Goal: Task Accomplishment & Management: Complete application form

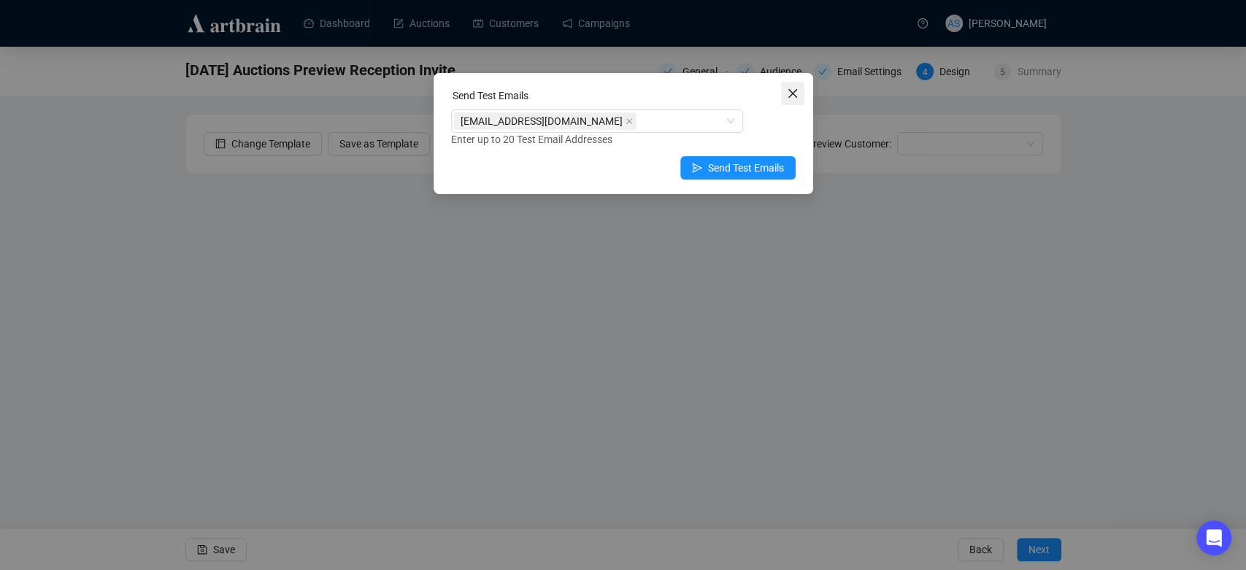
click at [797, 91] on icon "close" at bounding box center [793, 94] width 12 height 12
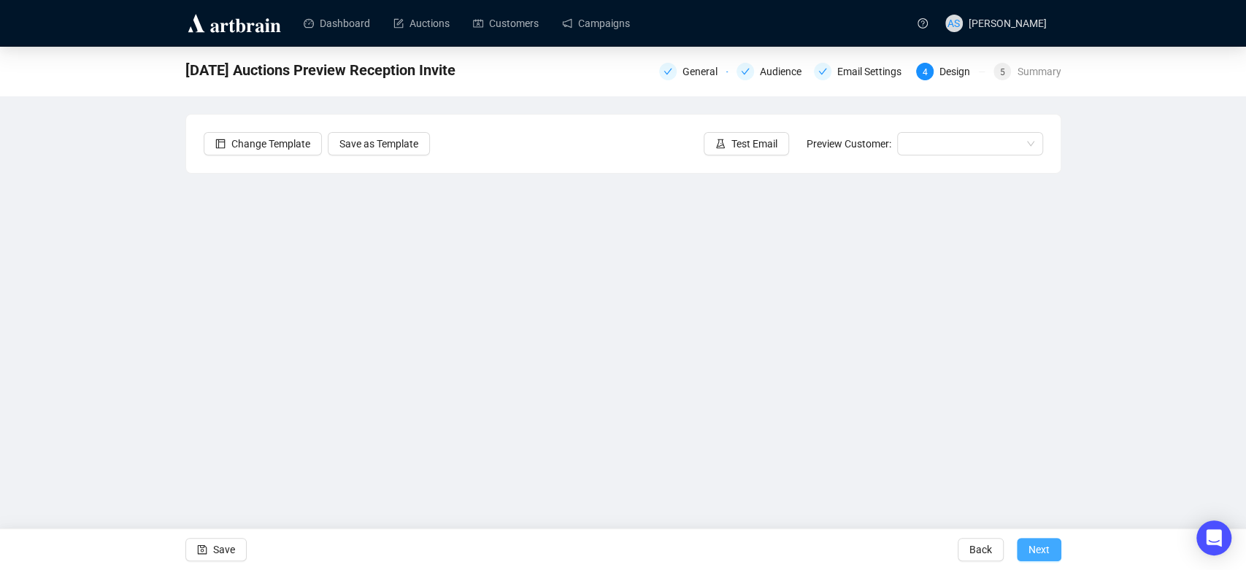
click at [1032, 556] on span "Next" at bounding box center [1038, 549] width 21 height 41
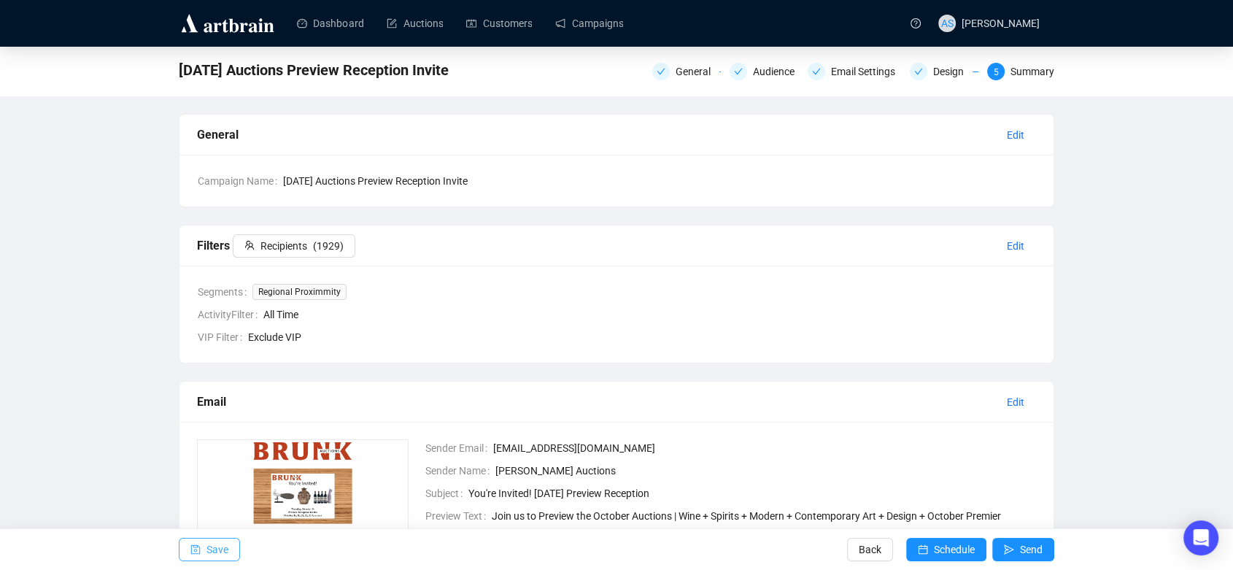
click at [226, 542] on span "Save" at bounding box center [218, 549] width 22 height 41
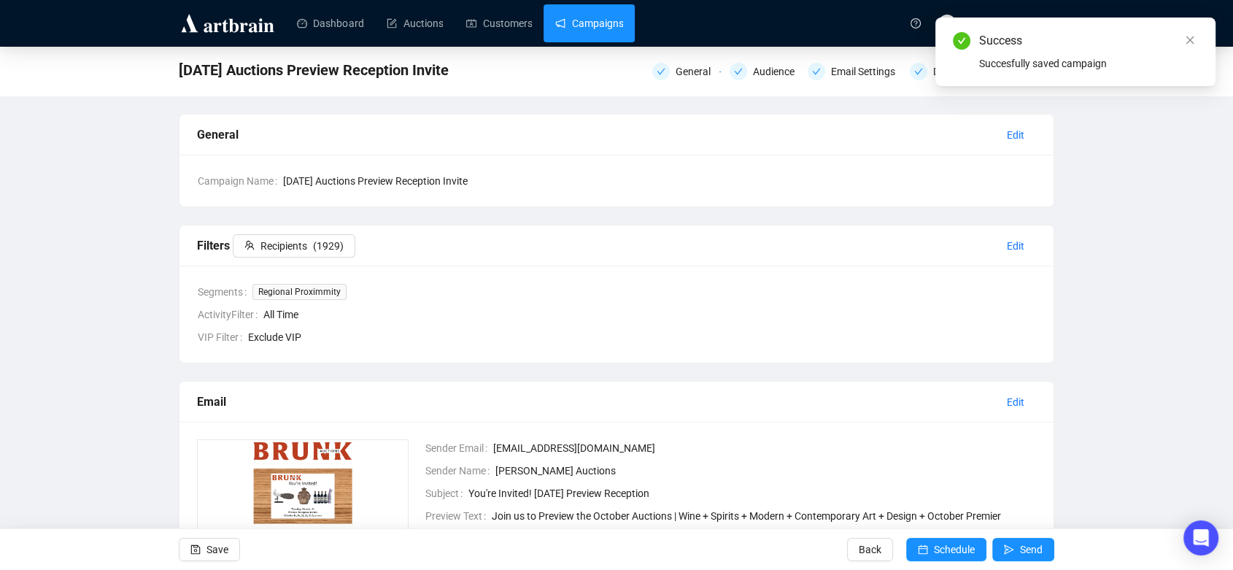
click at [582, 32] on link "Campaigns" at bounding box center [589, 23] width 68 height 38
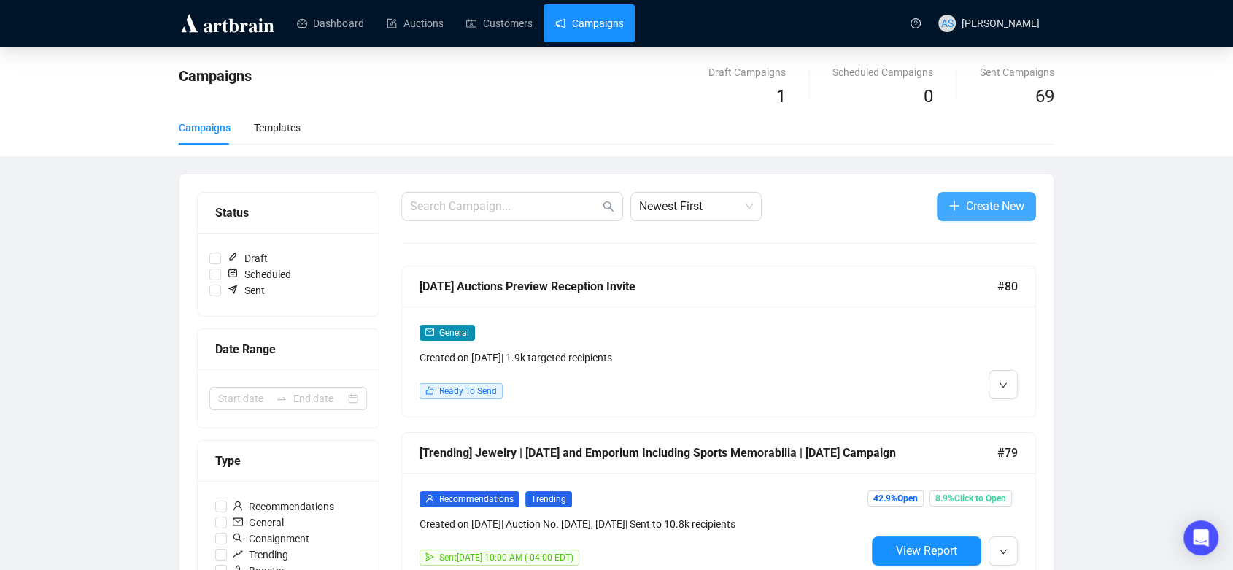
click at [969, 205] on span "Create New" at bounding box center [995, 206] width 58 height 18
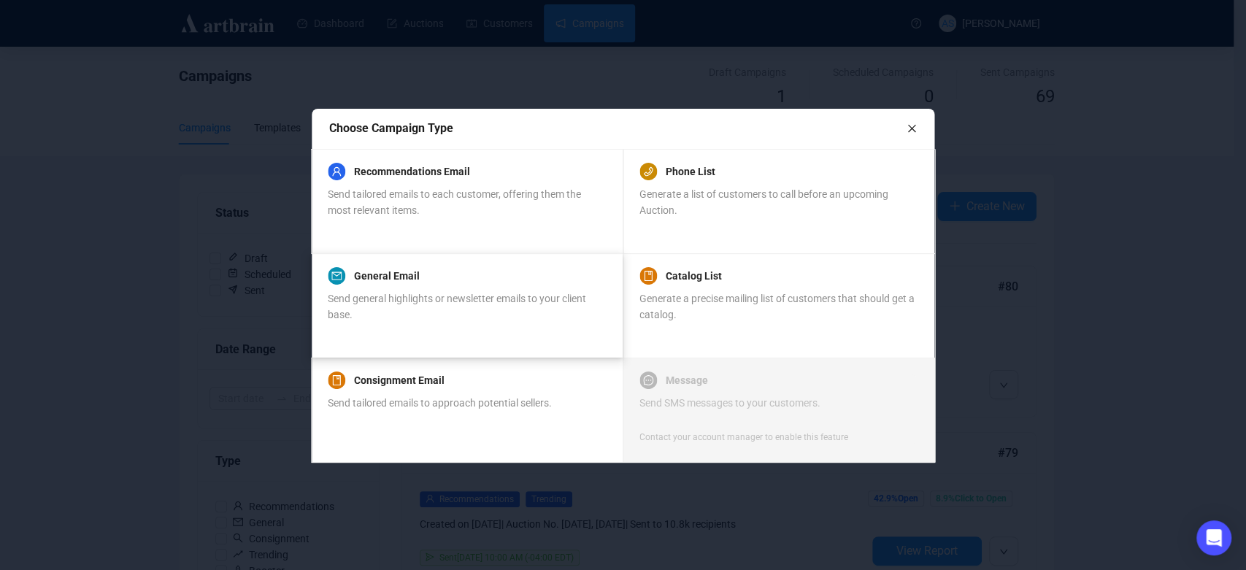
click at [465, 307] on div "Send general highlights or newsletter emails to your client base." at bounding box center [466, 306] width 277 height 32
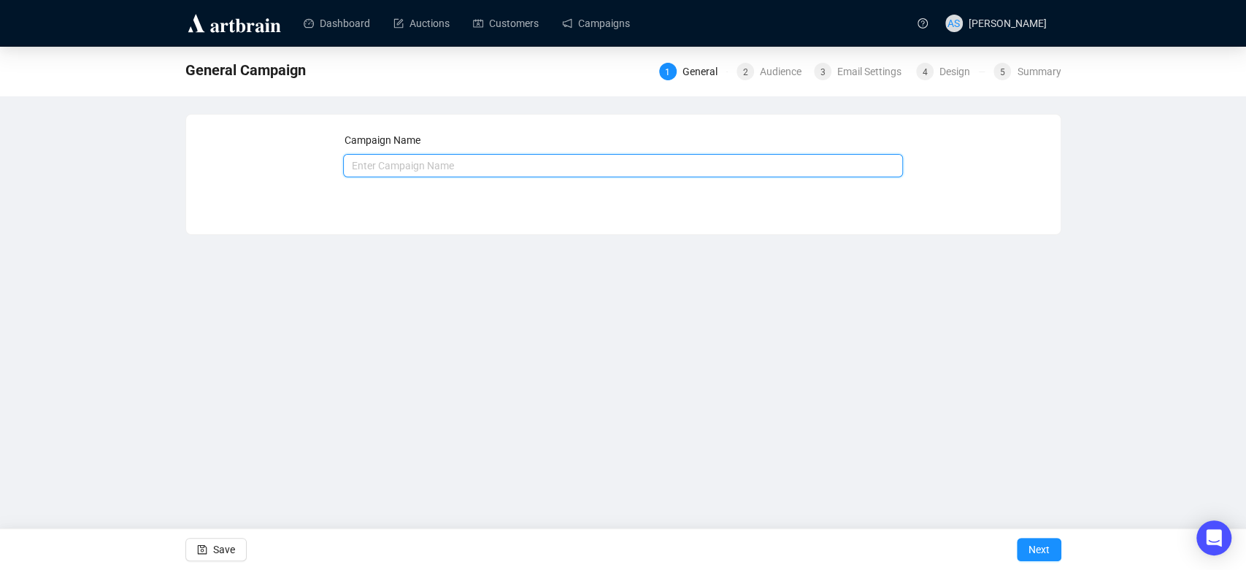
click at [496, 166] on input "text" at bounding box center [623, 165] width 560 height 23
type input "O"
click at [480, 488] on div "Dashboard Auctions Customers Campaigns AS [PERSON_NAME] General Campaign 1 Gene…" at bounding box center [623, 285] width 1246 height 570
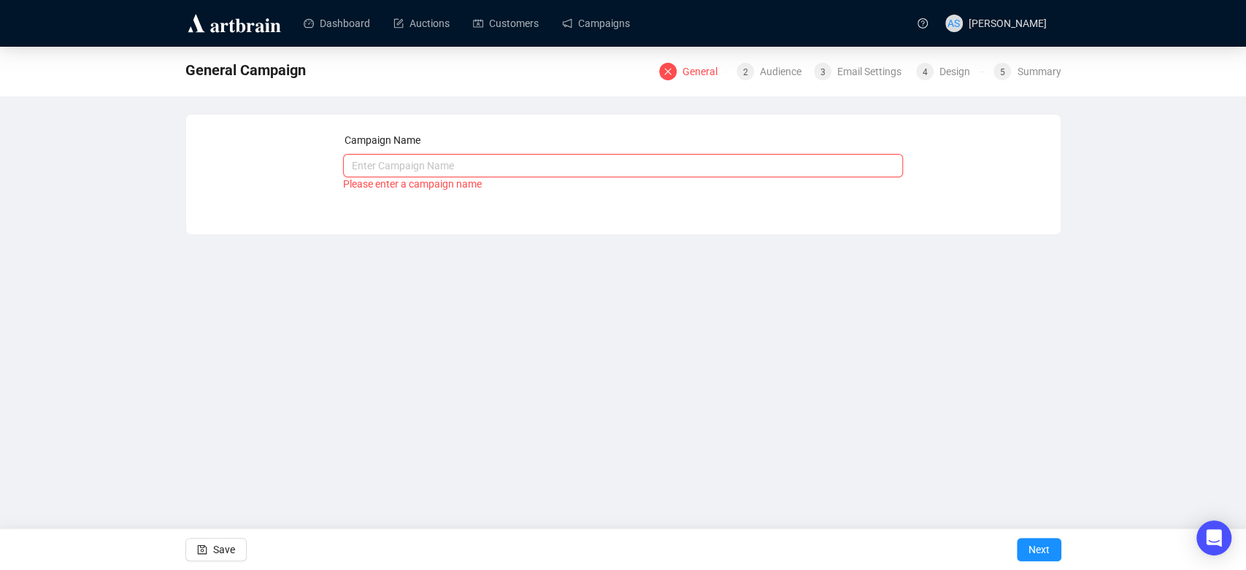
click at [493, 170] on input "text" at bounding box center [623, 165] width 560 height 23
type input "O"
type input "S"
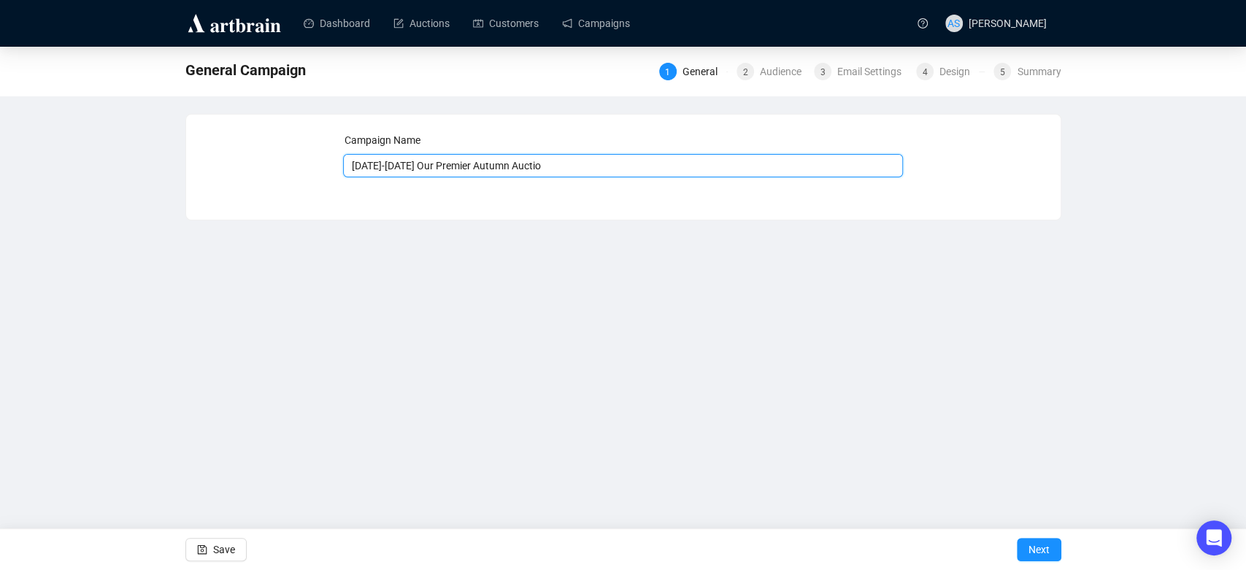
type input "[DATE]-[DATE] Our Premier Autumn Auction"
click at [1039, 545] on span "Next" at bounding box center [1038, 549] width 21 height 41
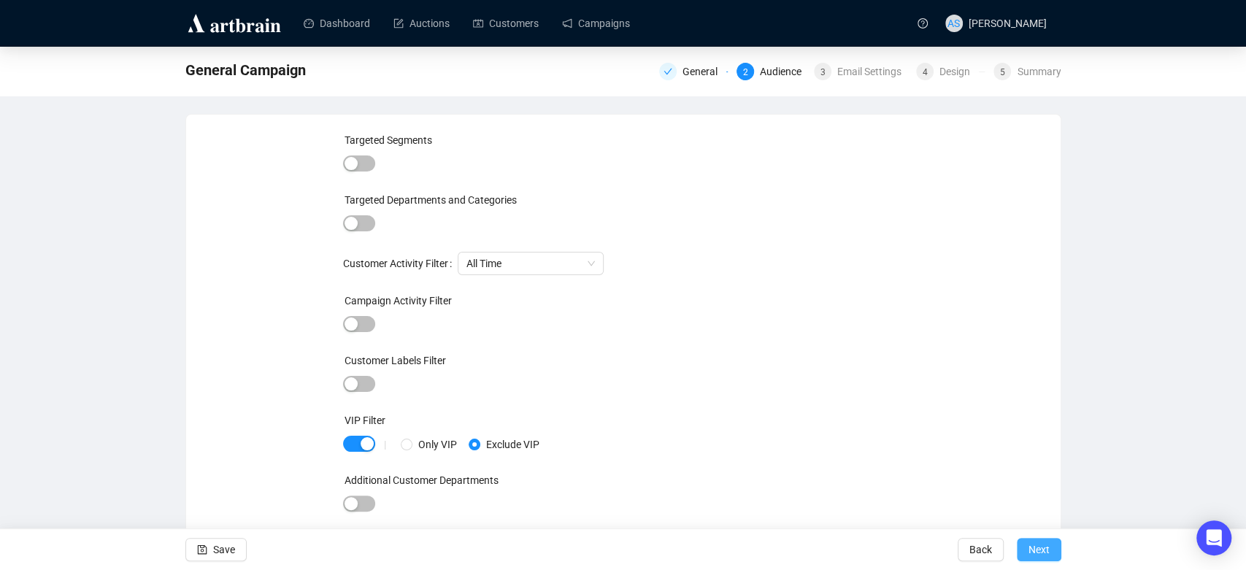
click at [1033, 546] on span "Next" at bounding box center [1038, 549] width 21 height 41
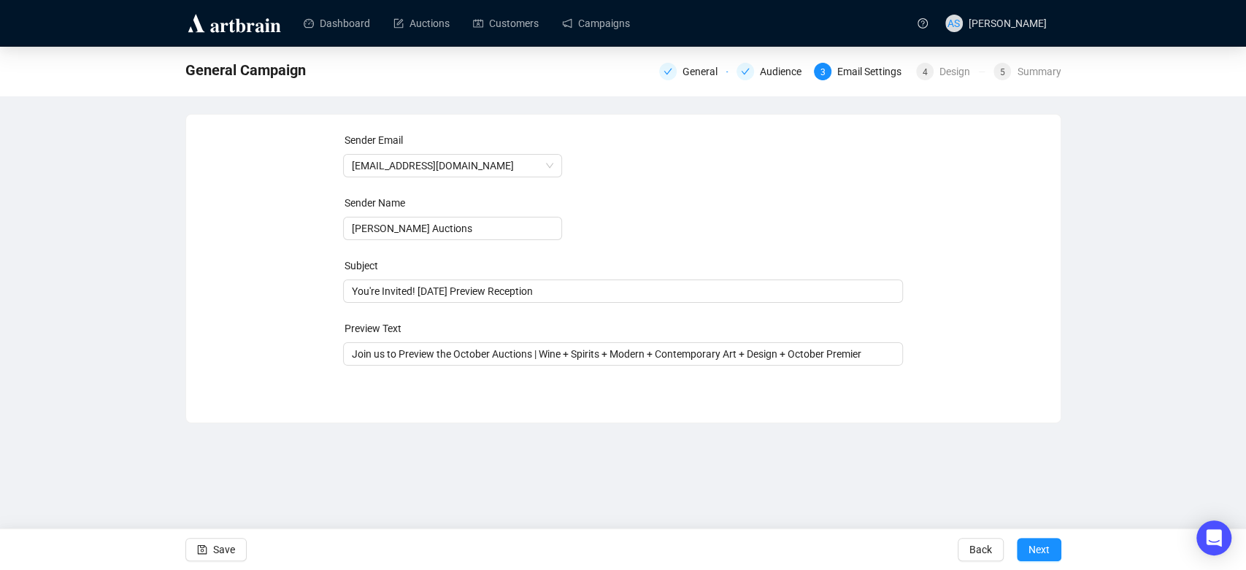
click at [520, 303] on form "Sender Email [EMAIL_ADDRESS][DOMAIN_NAME] Sender Name [PERSON_NAME] Auctions Su…" at bounding box center [623, 249] width 560 height 234
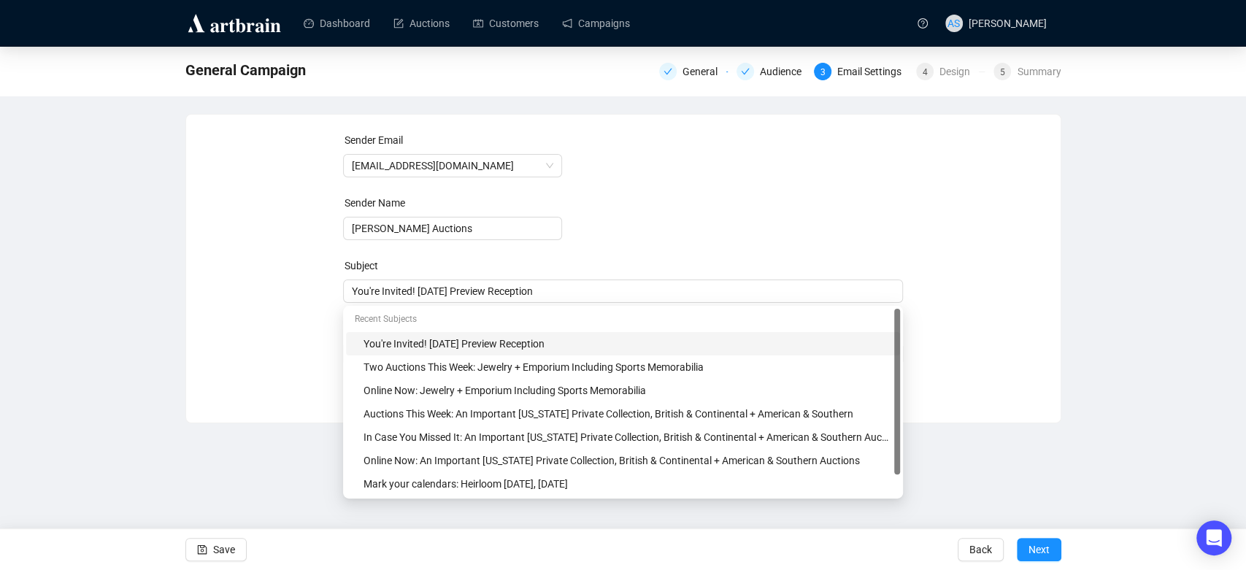
drag, startPoint x: 642, startPoint y: 299, endPoint x: 239, endPoint y: 259, distance: 404.9
click at [239, 259] on div "Sender Email [EMAIL_ADDRESS][DOMAIN_NAME] Sender Name [PERSON_NAME] Auctions Su…" at bounding box center [623, 257] width 839 height 251
click at [381, 393] on div "Online Now: Jewelry + Emporium Including Sports Memorabilia" at bounding box center [627, 390] width 528 height 16
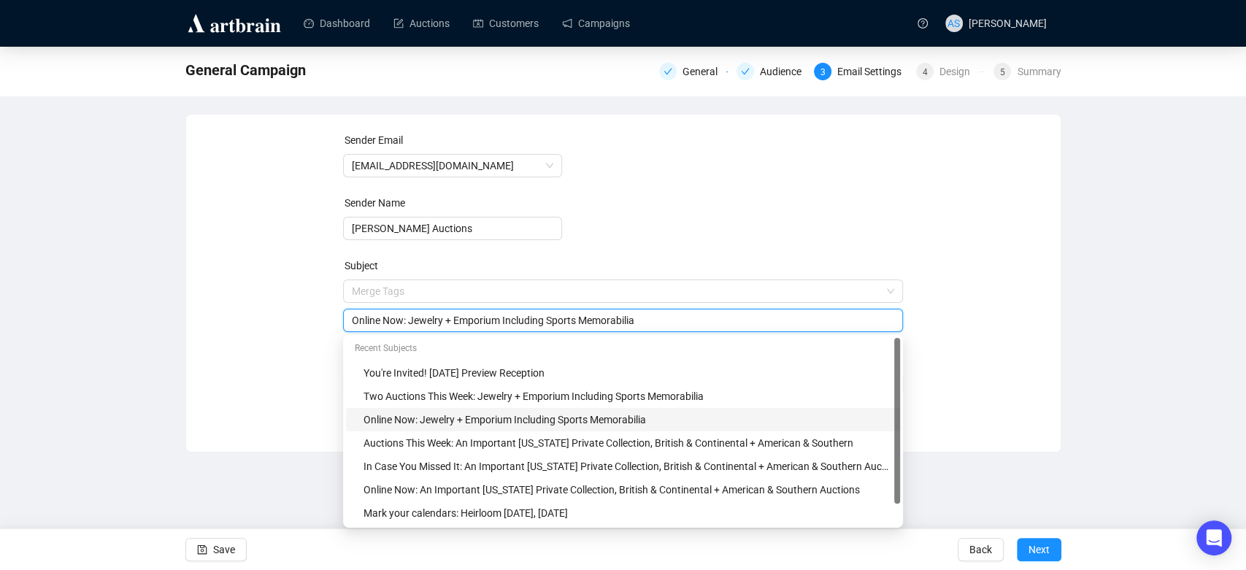
drag, startPoint x: 412, startPoint y: 320, endPoint x: 667, endPoint y: 338, distance: 256.1
click at [667, 338] on body "Dashboard Auctions Customers Campaigns AS [PERSON_NAME] General Campaign Genera…" at bounding box center [623, 285] width 1246 height 570
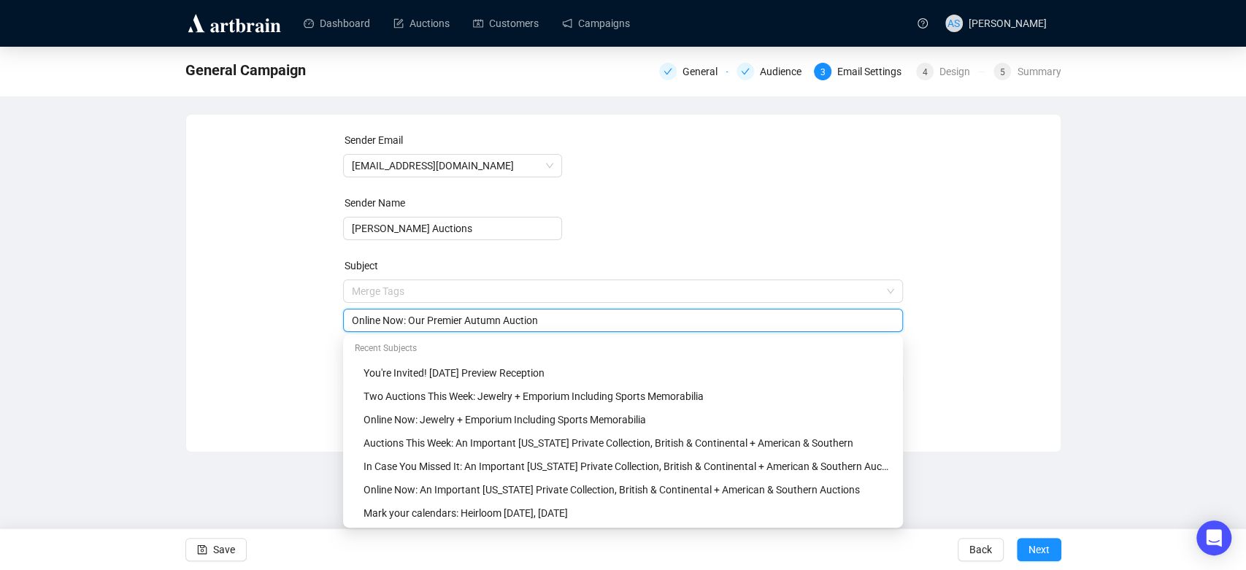
type input "Online Now: Our Premier Autumn Auction"
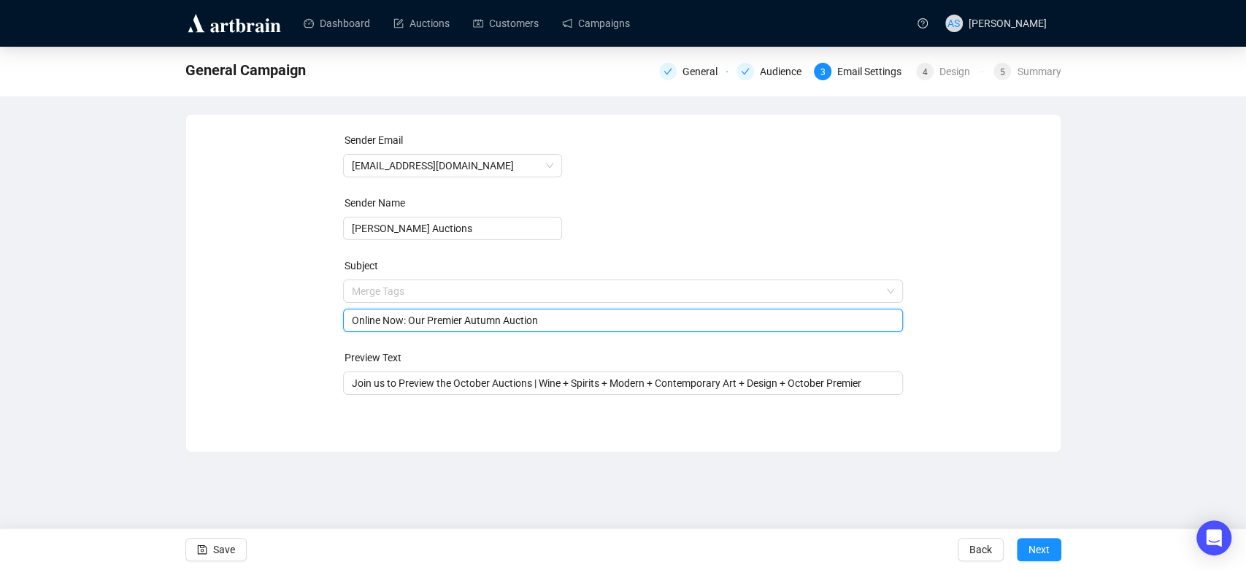
click at [936, 308] on div "Sender Email [EMAIL_ADDRESS][DOMAIN_NAME] Sender Name [PERSON_NAME] Auctions Su…" at bounding box center [623, 272] width 839 height 280
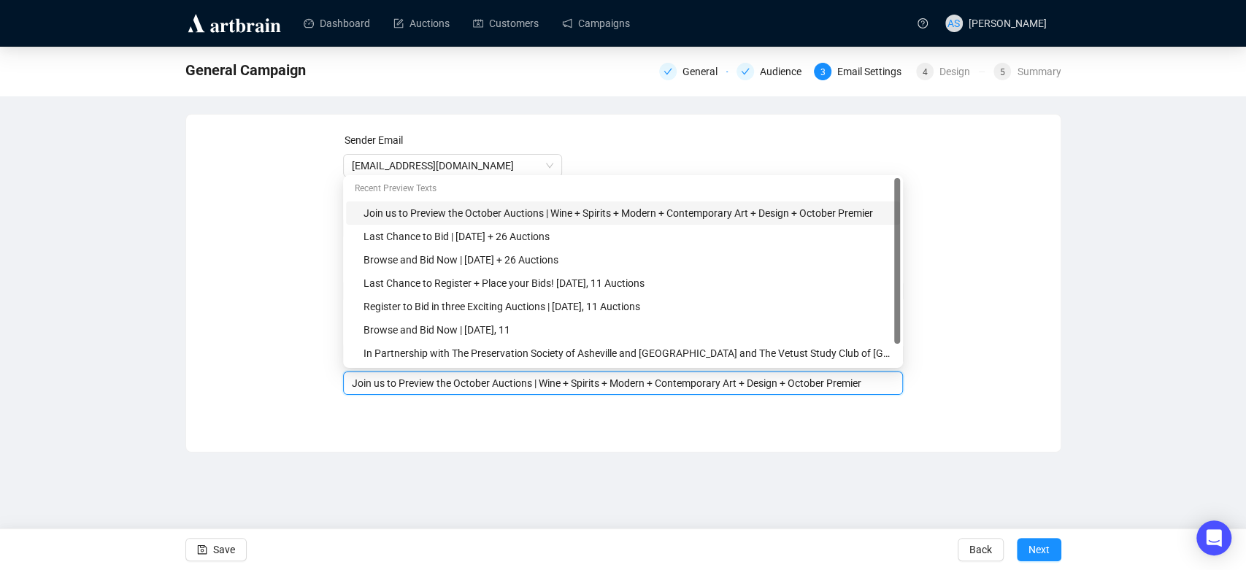
drag, startPoint x: 356, startPoint y: 380, endPoint x: 986, endPoint y: 429, distance: 631.8
click at [986, 429] on div "Sender Email [EMAIL_ADDRESS][DOMAIN_NAME] Sender Name [PERSON_NAME] Auctions Su…" at bounding box center [623, 272] width 874 height 315
type input "J"
